Goal: Information Seeking & Learning: Understand process/instructions

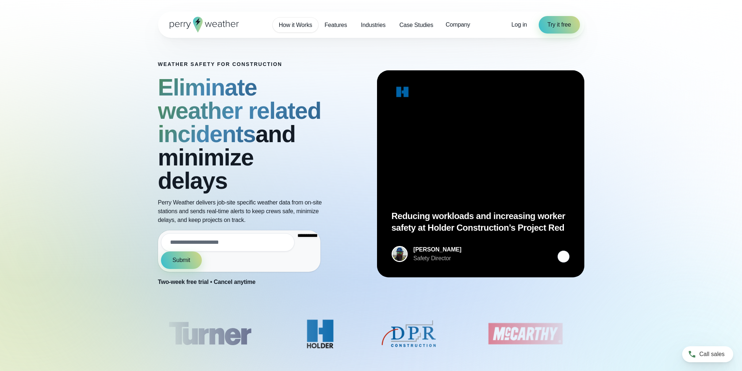
click at [297, 27] on span "How it Works" at bounding box center [296, 25] width 34 height 9
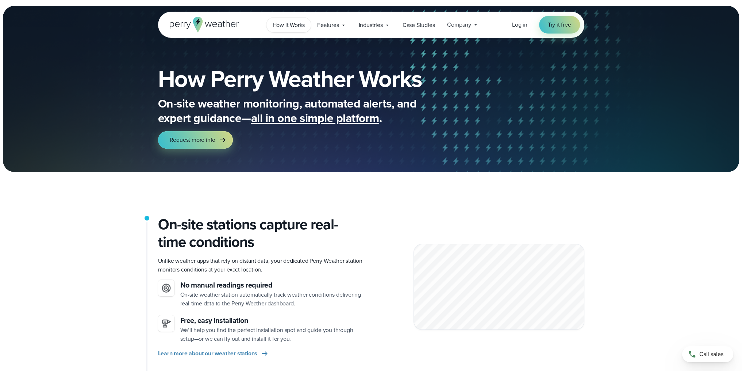
click at [305, 26] on link "How it Works" at bounding box center [288, 25] width 45 height 15
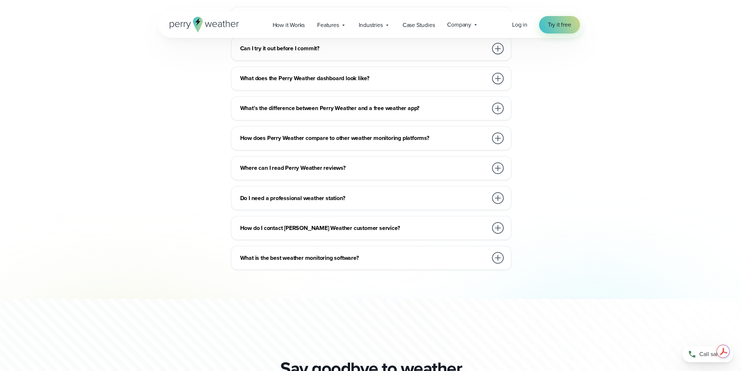
scroll to position [1678, 0]
